Goal: Task Accomplishment & Management: Use online tool/utility

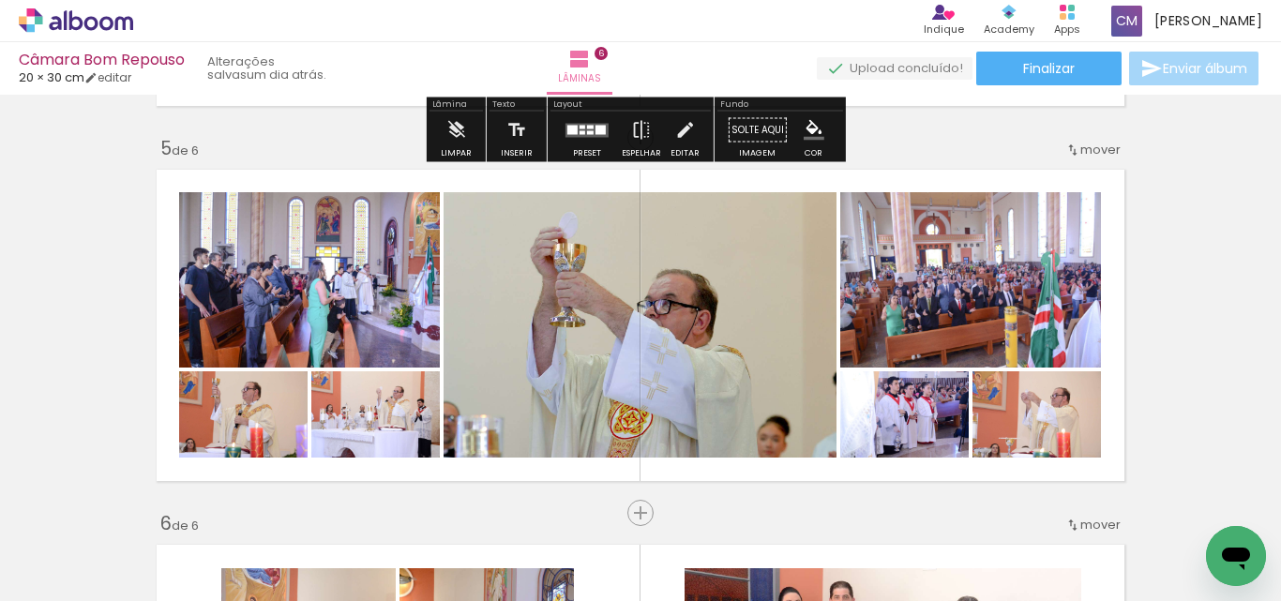
scroll to position [1595, 0]
